Goal: Entertainment & Leisure: Consume media (video, audio)

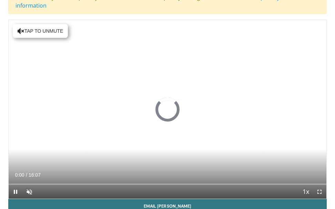
scroll to position [36, 0]
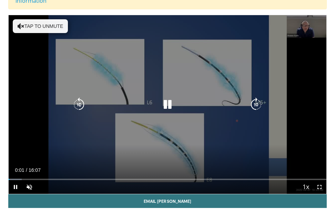
click at [22, 23] on icon "Video Player" at bounding box center [21, 26] width 7 height 7
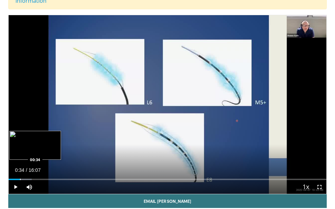
click at [20, 179] on div "Progress Bar" at bounding box center [20, 179] width 1 height 1
click at [35, 179] on div "Progress Bar" at bounding box center [35, 179] width 1 height 1
click at [43, 179] on div "Progress Bar" at bounding box center [43, 179] width 1 height 1
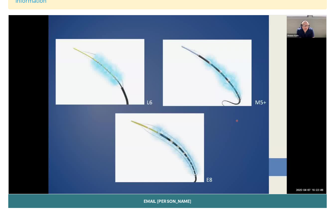
click at [75, 170] on video-js "**********" at bounding box center [168, 104] width 318 height 179
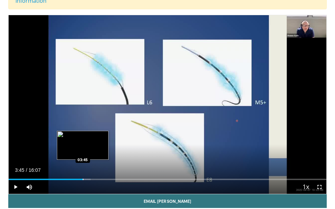
click at [83, 179] on div "Progress Bar" at bounding box center [83, 179] width 1 height 1
